Goal: Transaction & Acquisition: Download file/media

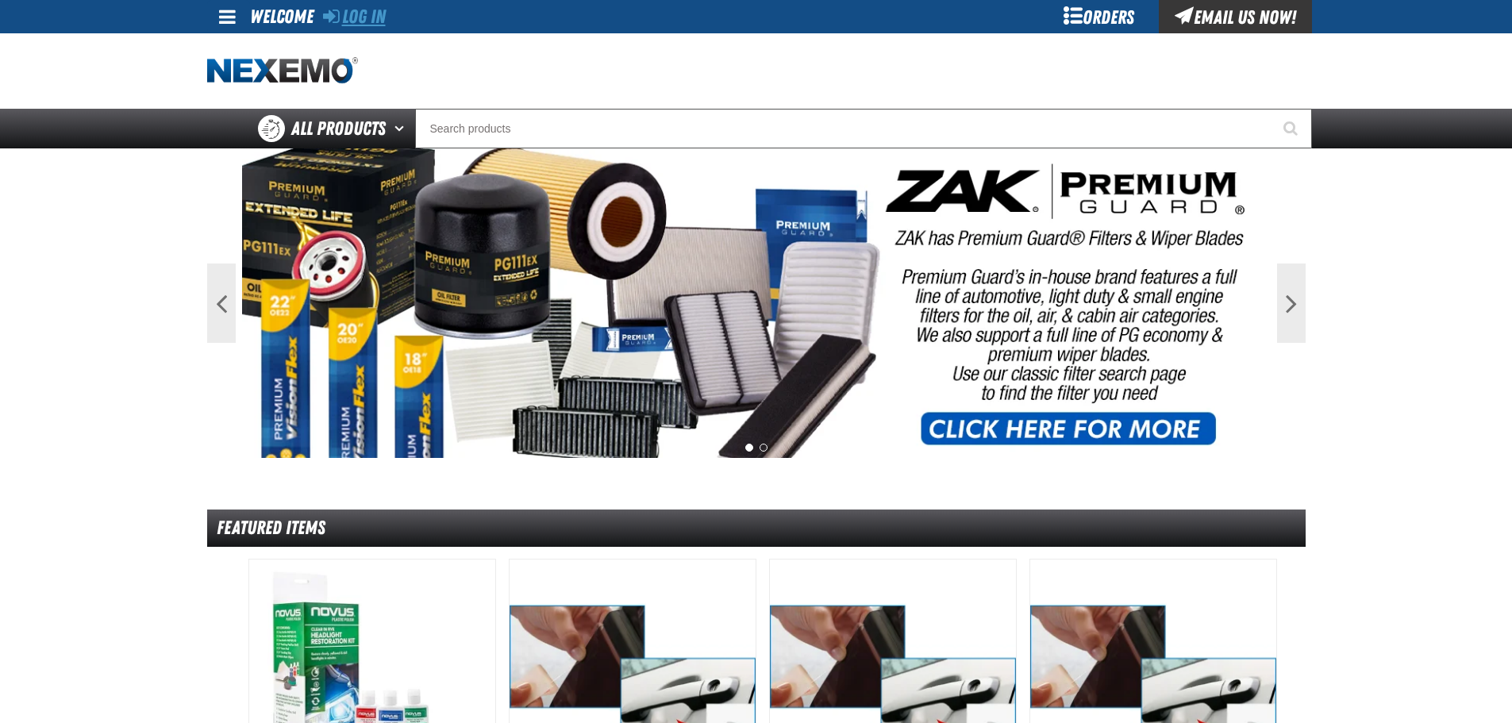
click at [371, 21] on link "Log In" at bounding box center [354, 17] width 63 height 22
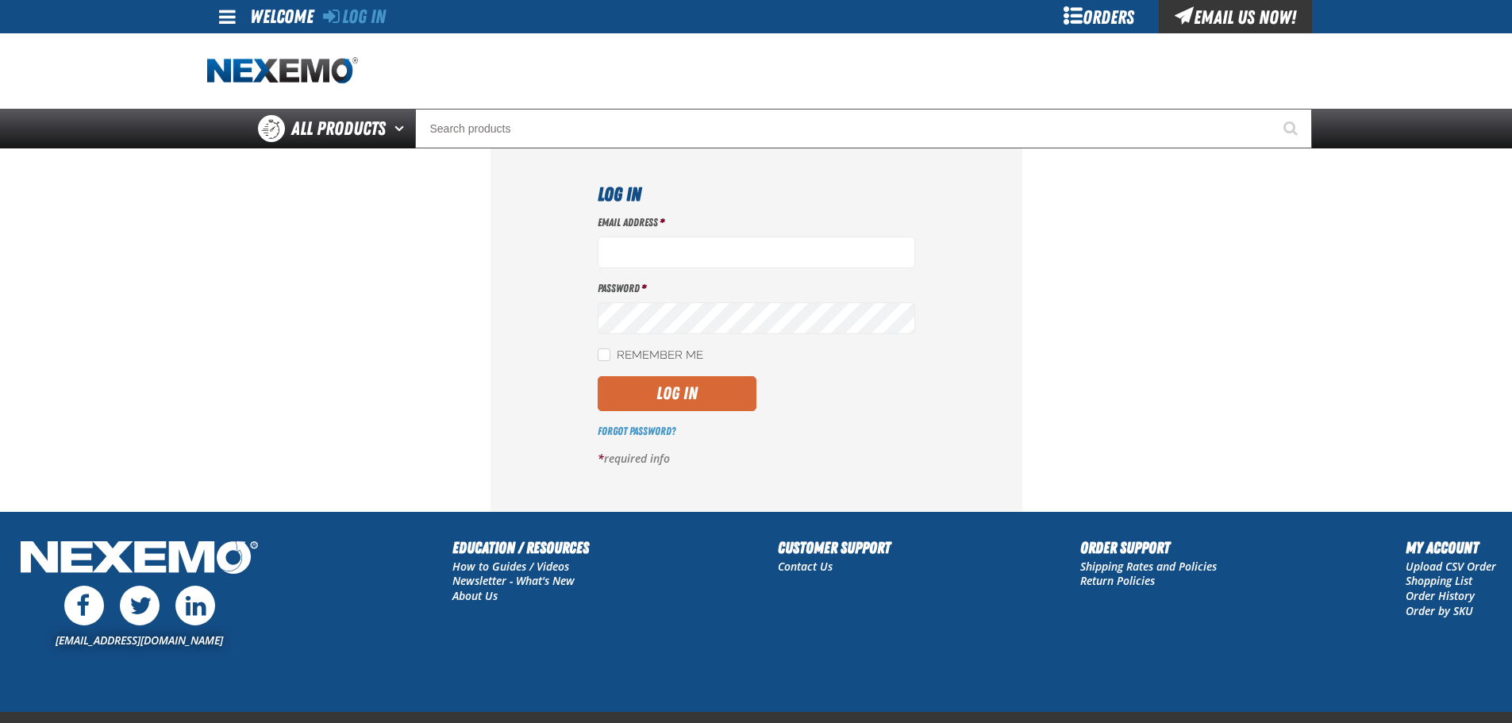
type input "mmagee@vtaig.com"
click at [687, 390] on button "Log In" at bounding box center [677, 393] width 159 height 35
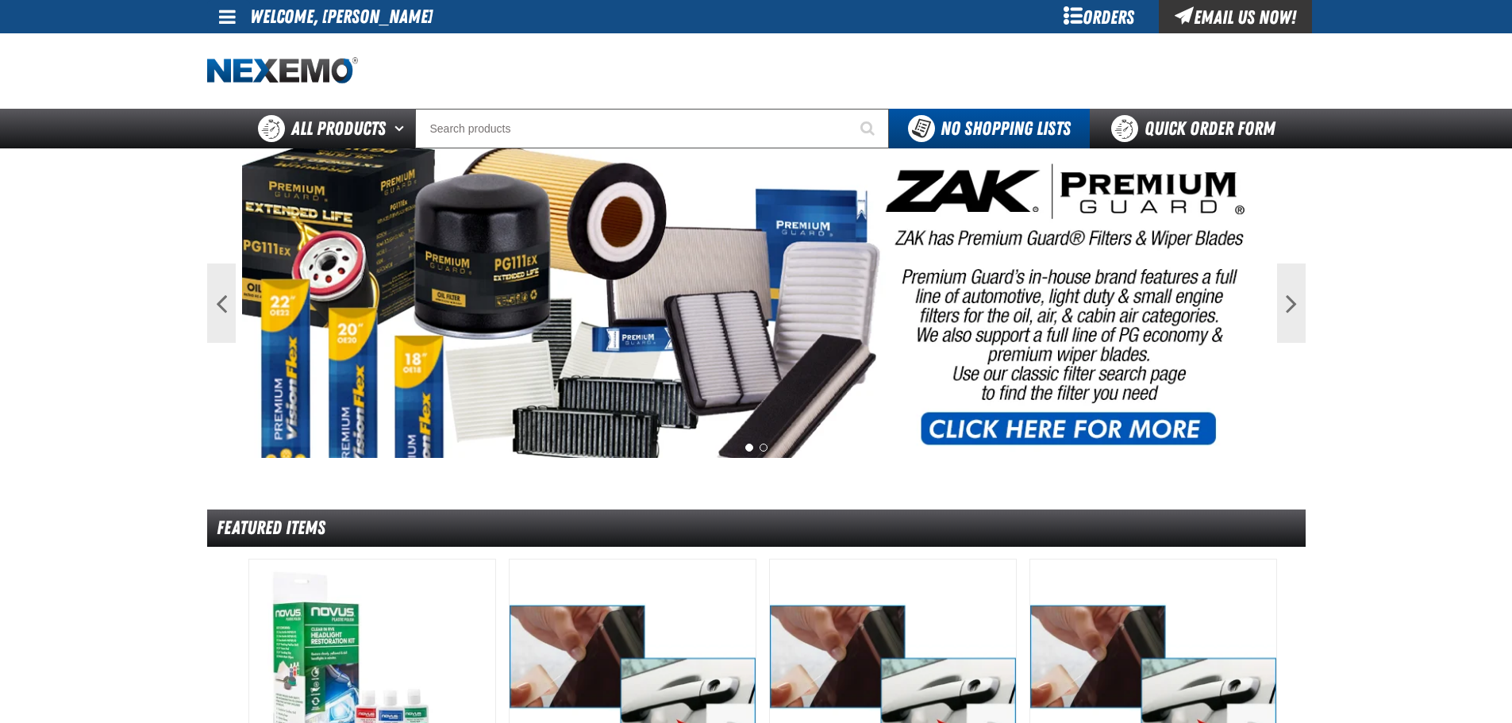
click at [1113, 10] on div "Orders" at bounding box center [1099, 16] width 119 height 33
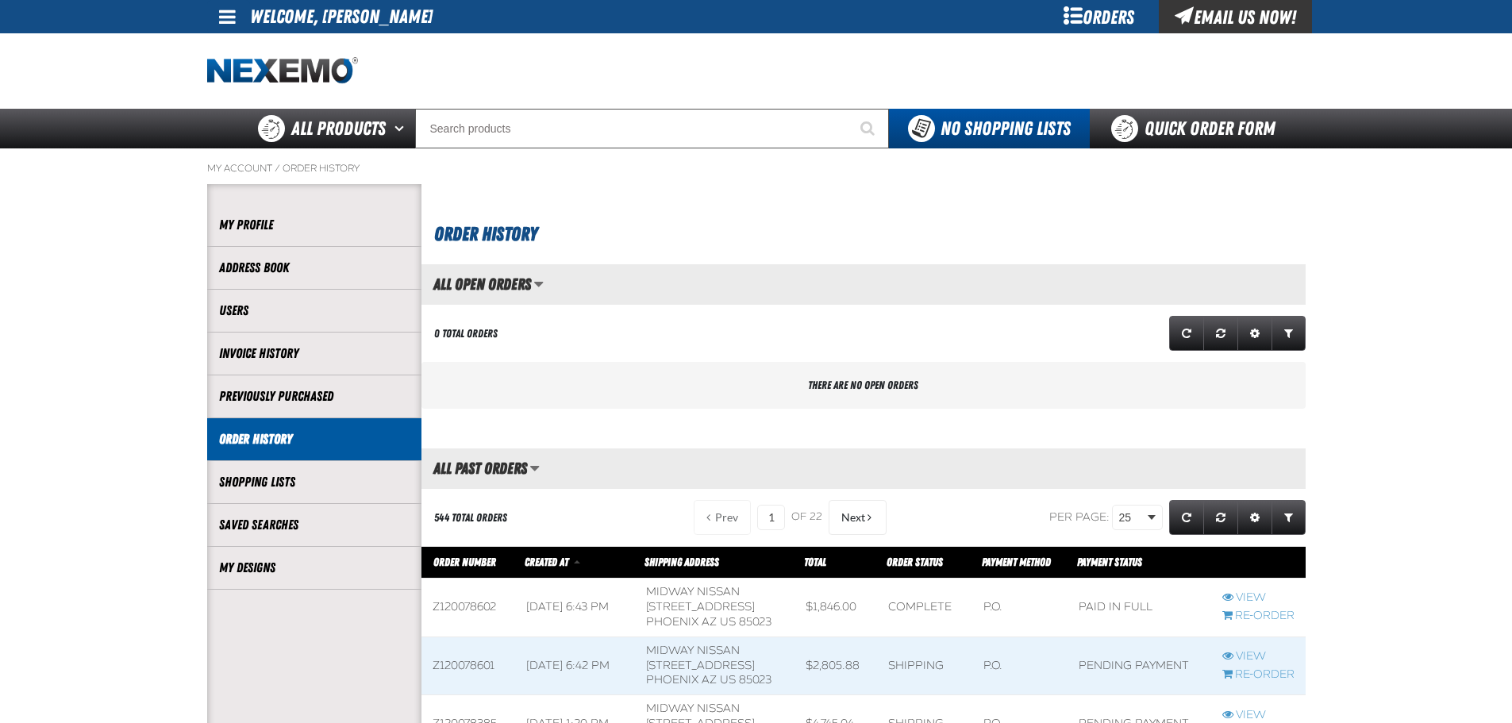
scroll to position [1, 1]
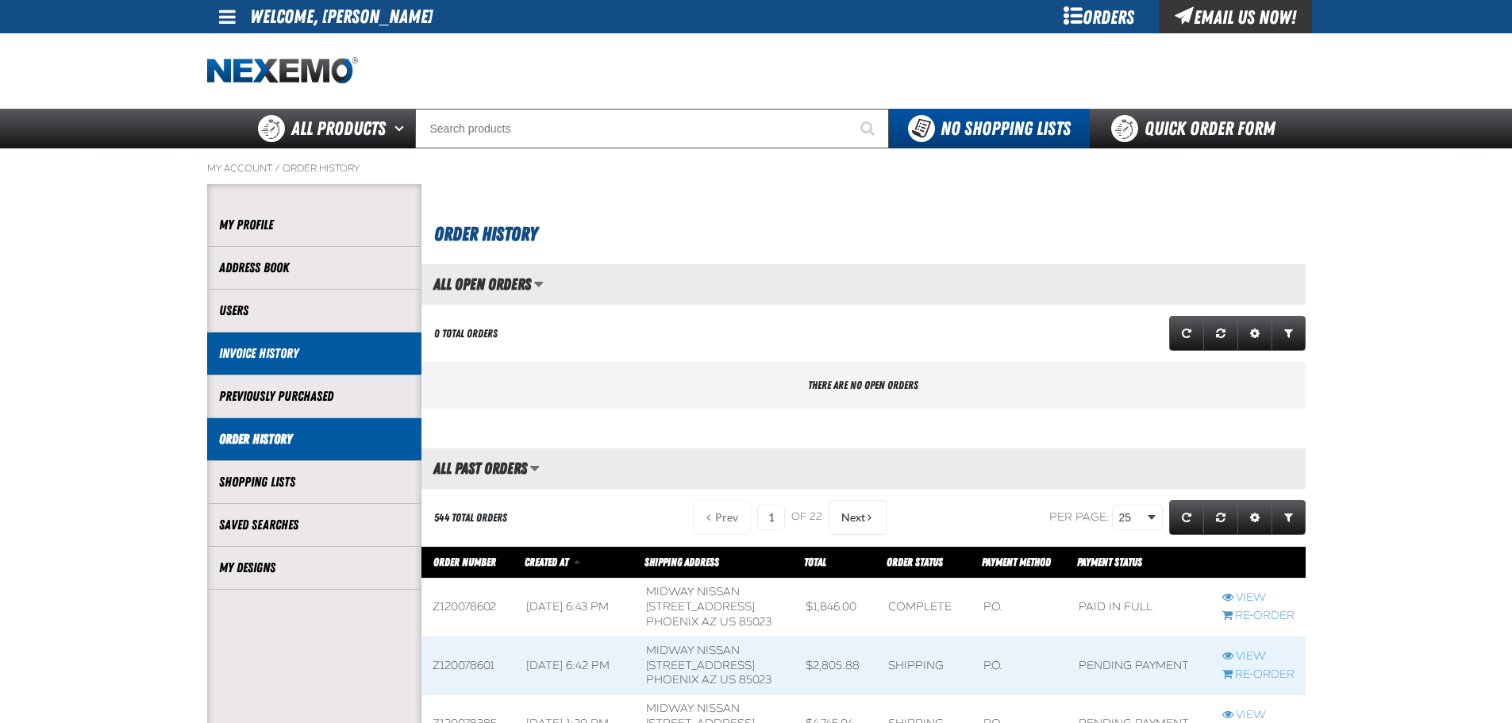
click at [325, 362] on link "Invoice History" at bounding box center [314, 353] width 190 height 18
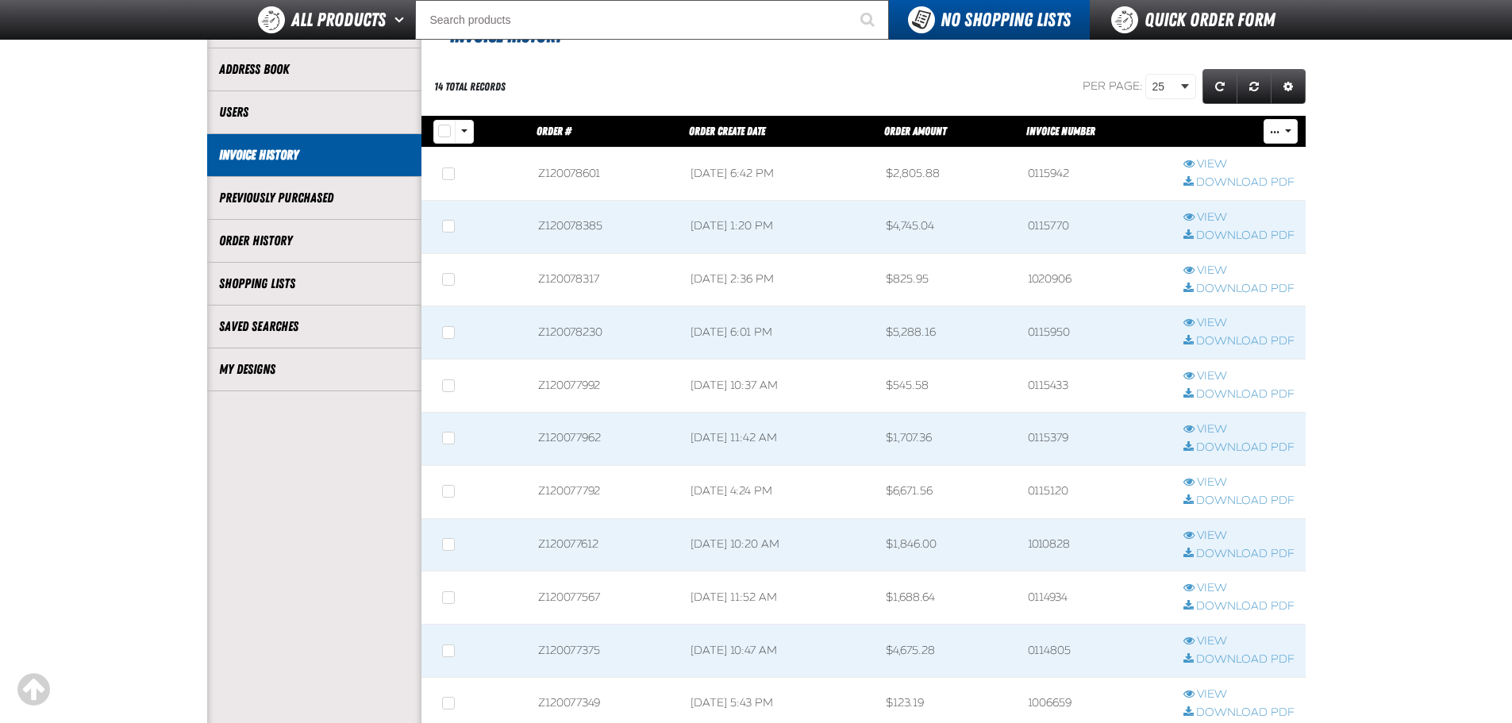
scroll to position [1, 1]
click at [1214, 428] on link "View" at bounding box center [1238, 429] width 111 height 15
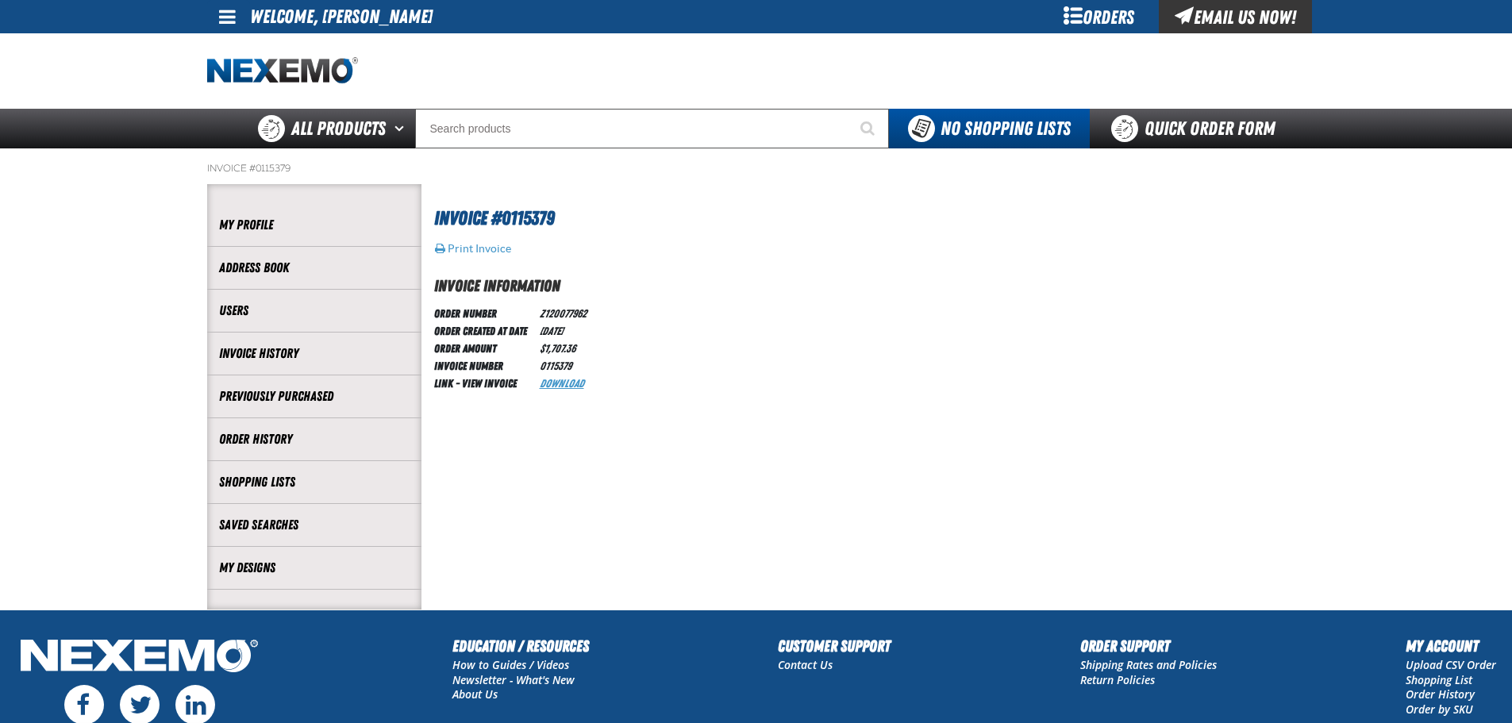
click at [563, 381] on link "Download" at bounding box center [562, 383] width 44 height 13
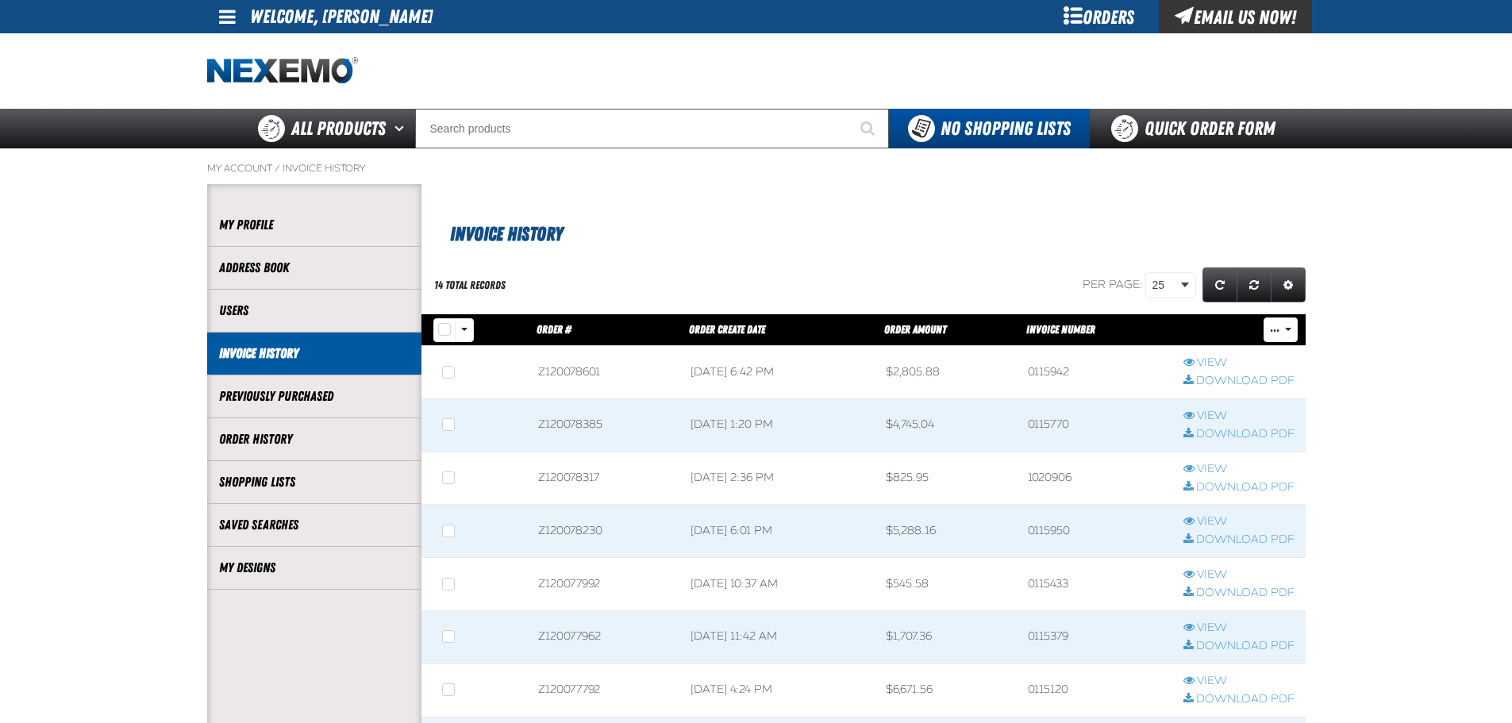
scroll to position [159, 0]
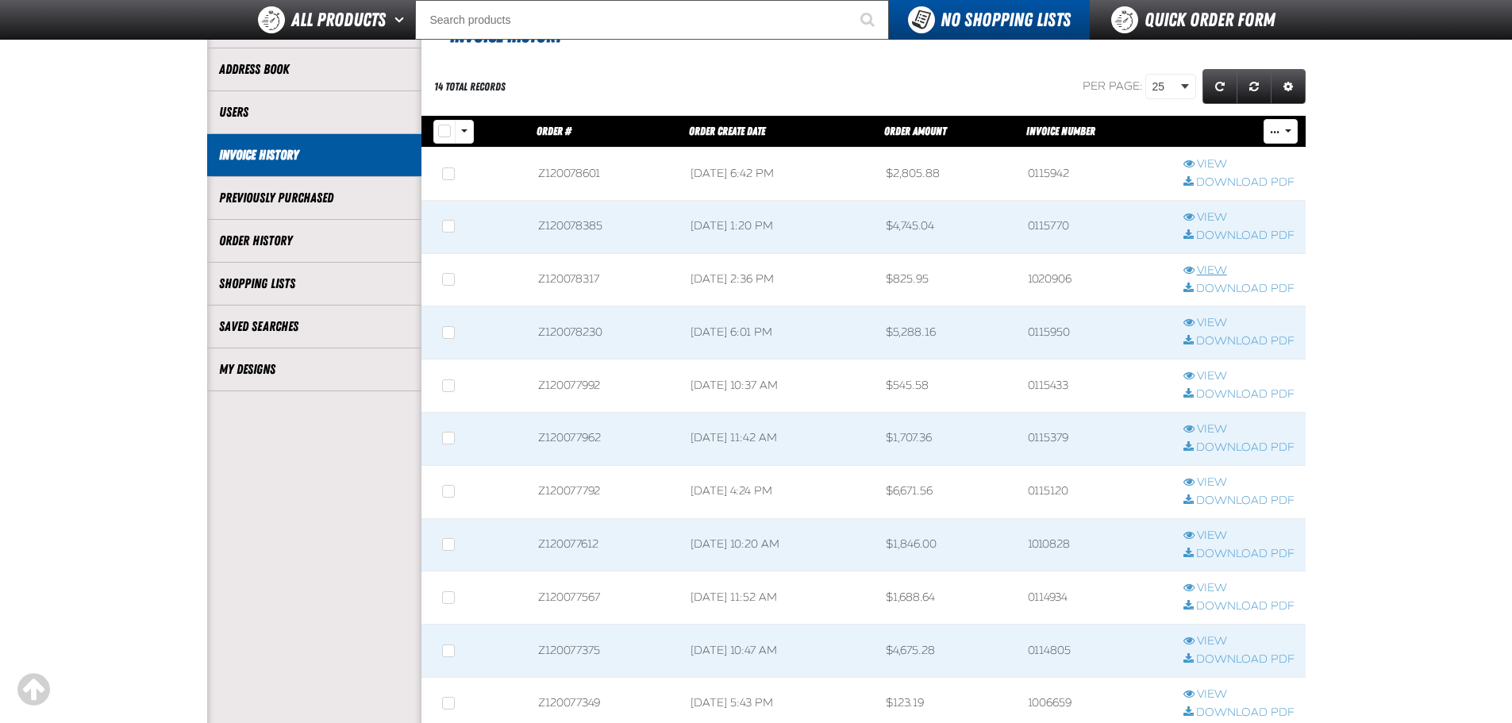
click at [1218, 271] on link "View" at bounding box center [1238, 271] width 111 height 15
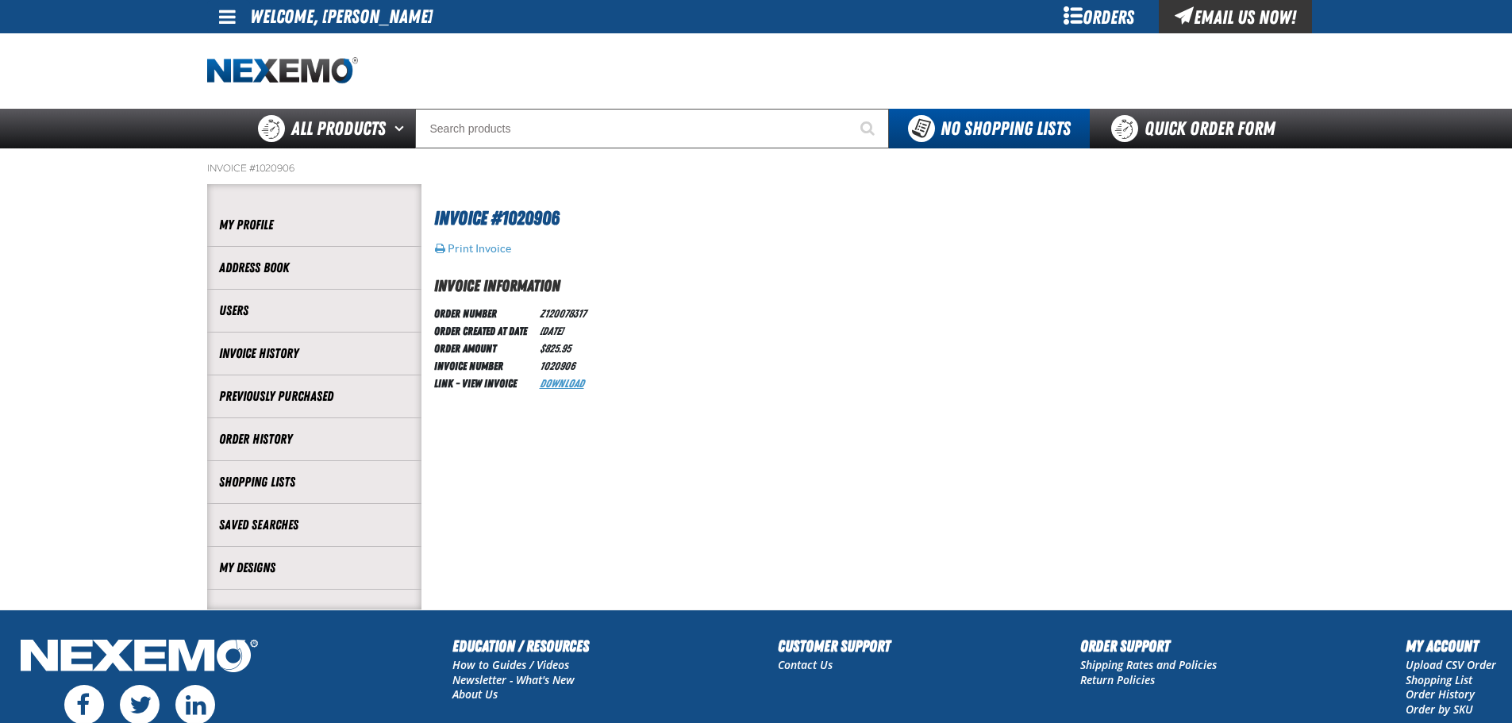
click at [576, 387] on link "Download" at bounding box center [562, 383] width 44 height 13
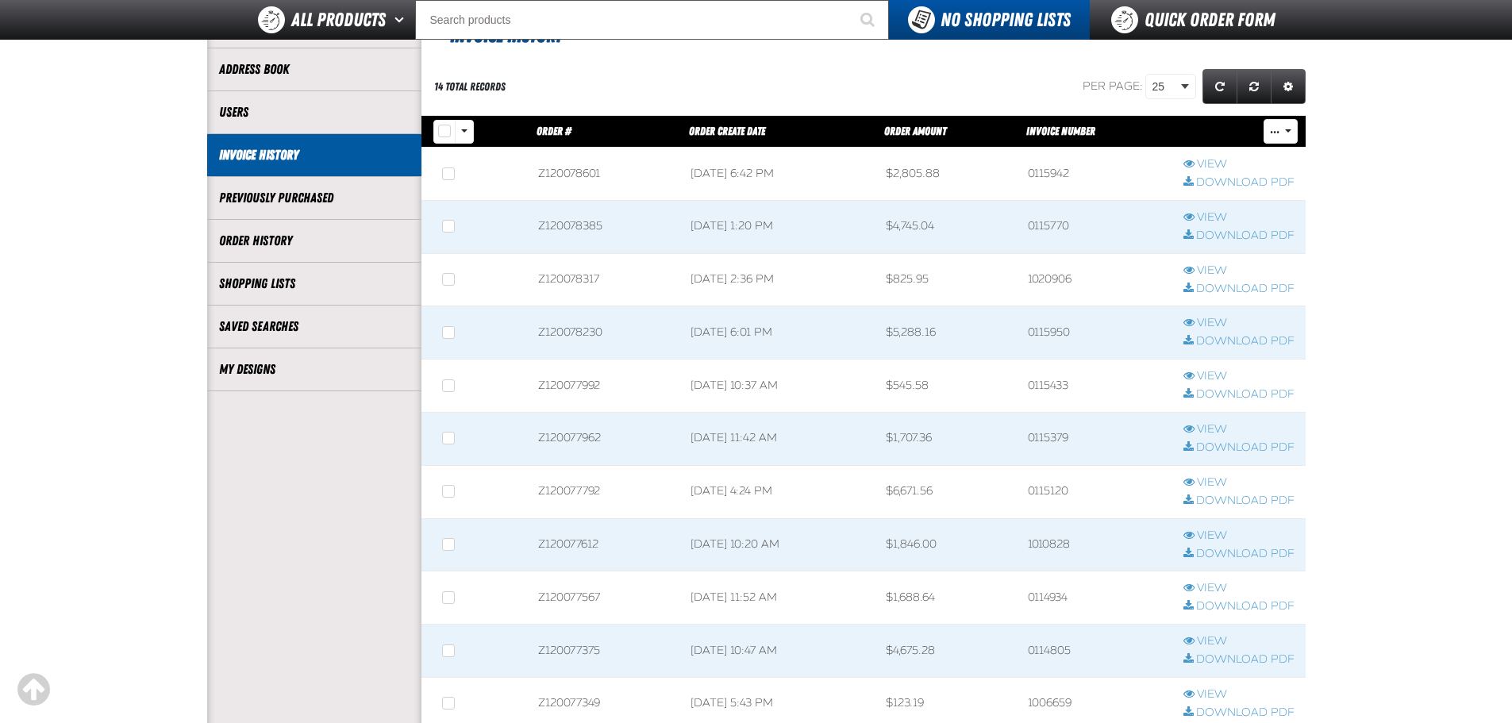
scroll to position [1, 1]
click at [1213, 375] on link "View" at bounding box center [1238, 376] width 111 height 15
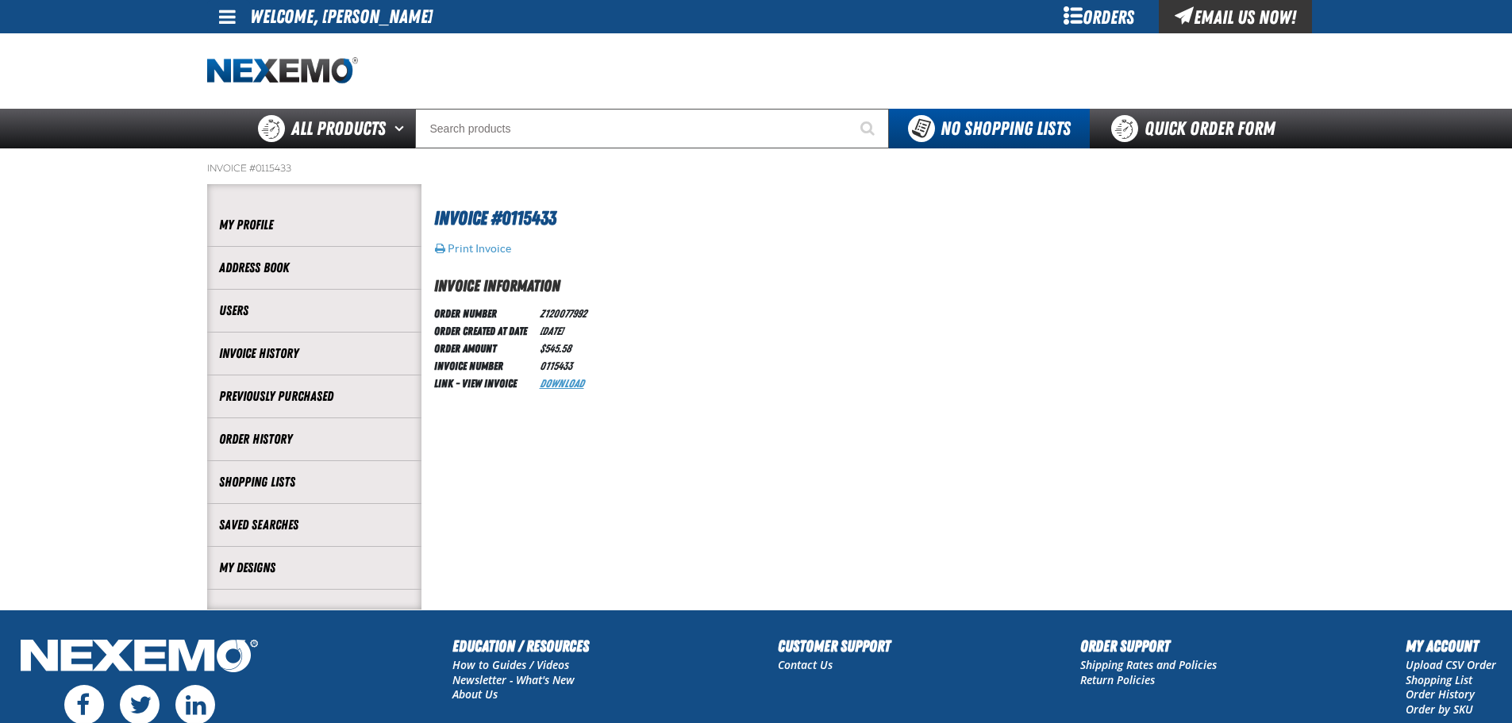
click at [576, 385] on link "Download" at bounding box center [562, 383] width 44 height 13
